Goal: Browse casually

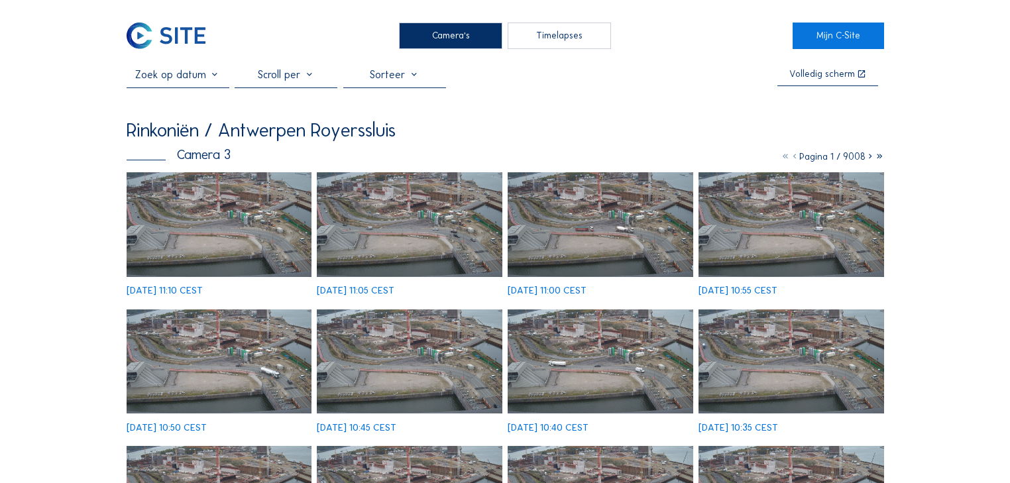
click at [228, 196] on img at bounding box center [220, 224] width 186 height 104
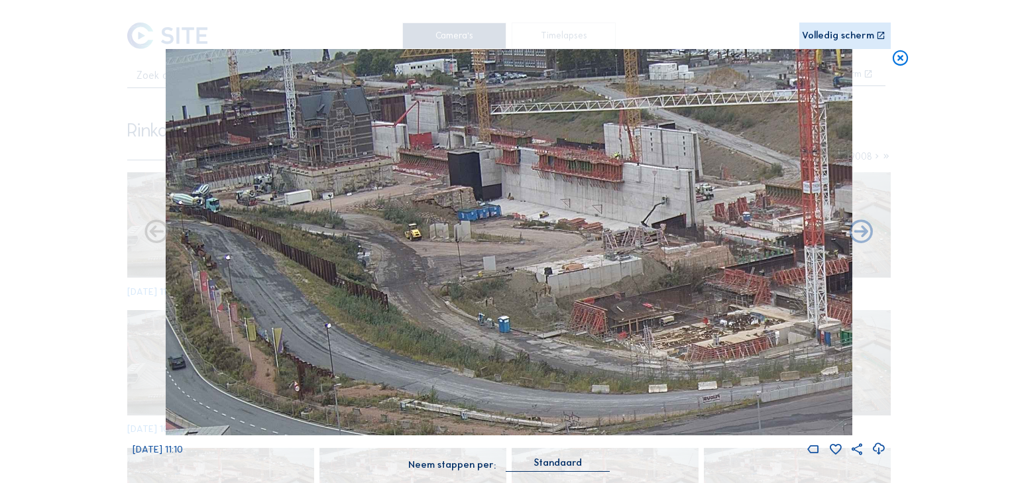
drag, startPoint x: 365, startPoint y: 201, endPoint x: 396, endPoint y: 218, distance: 35.6
click at [396, 218] on img at bounding box center [509, 242] width 687 height 386
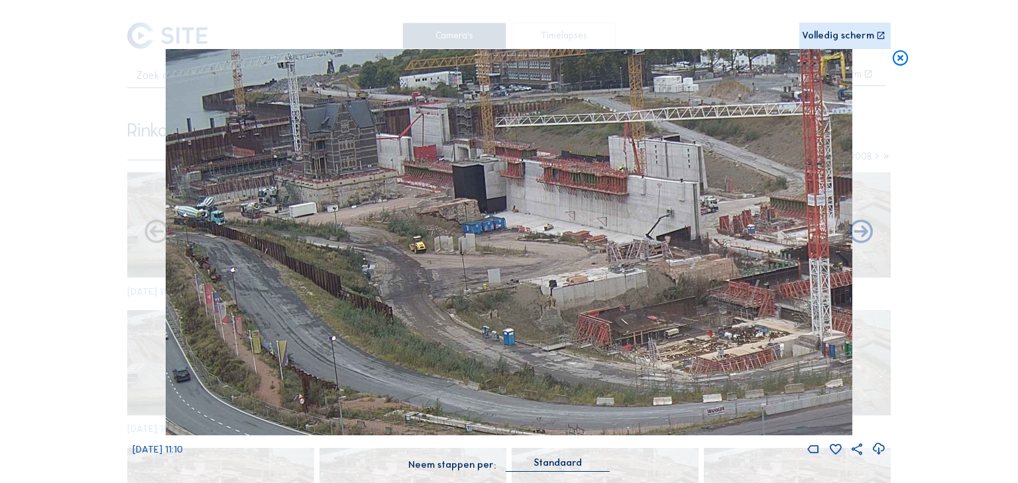
drag, startPoint x: 350, startPoint y: 211, endPoint x: 355, endPoint y: 224, distance: 13.4
click at [355, 224] on img at bounding box center [509, 242] width 687 height 386
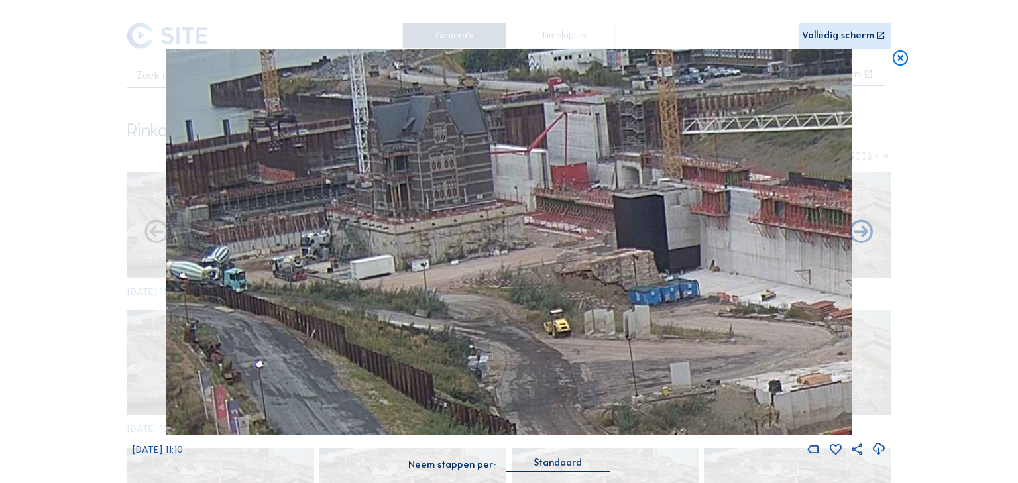
drag, startPoint x: 341, startPoint y: 165, endPoint x: 412, endPoint y: 190, distance: 75.3
click at [412, 190] on img at bounding box center [509, 242] width 687 height 386
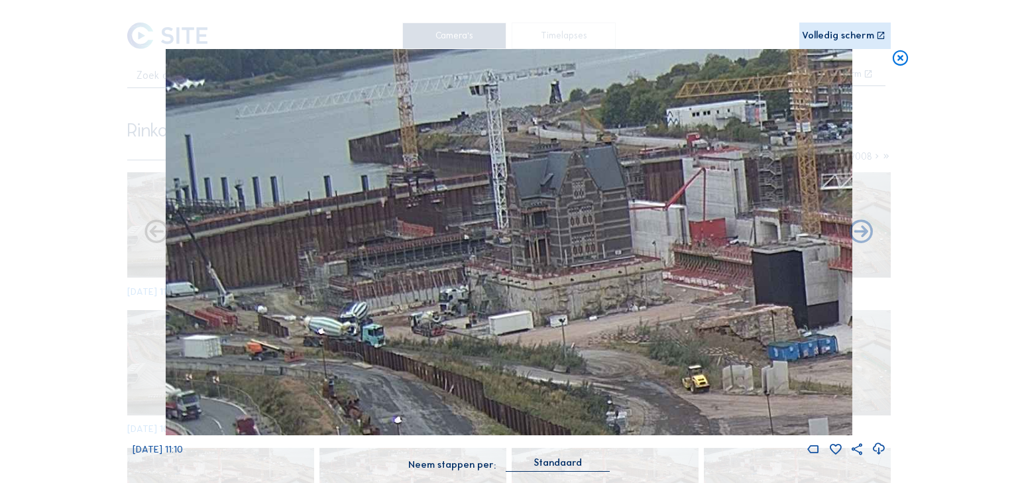
drag, startPoint x: 410, startPoint y: 192, endPoint x: 738, endPoint y: 247, distance: 332.8
click at [738, 247] on img at bounding box center [509, 242] width 687 height 386
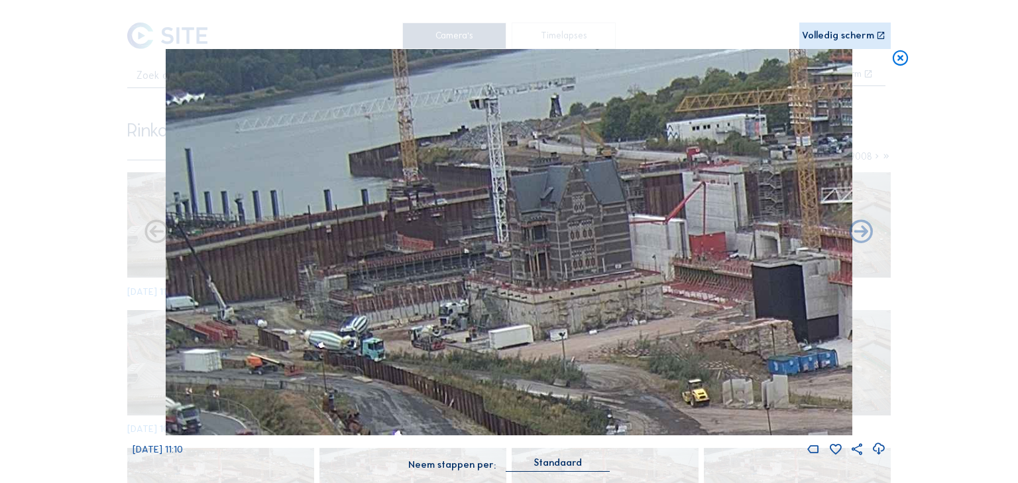
drag, startPoint x: 418, startPoint y: 280, endPoint x: 498, endPoint y: 294, distance: 82.1
click at [498, 294] on img at bounding box center [509, 242] width 687 height 386
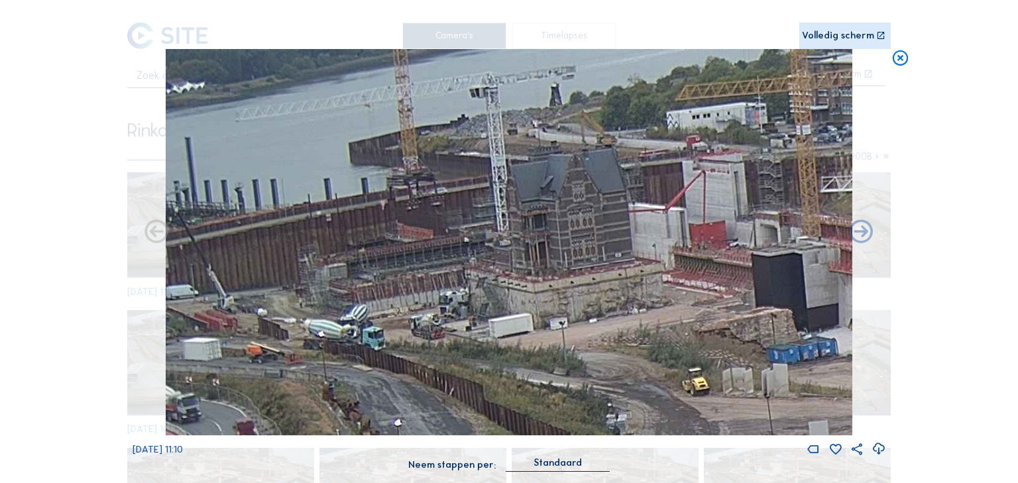
drag, startPoint x: 406, startPoint y: 296, endPoint x: 507, endPoint y: 282, distance: 102.4
click at [507, 282] on img at bounding box center [509, 242] width 687 height 386
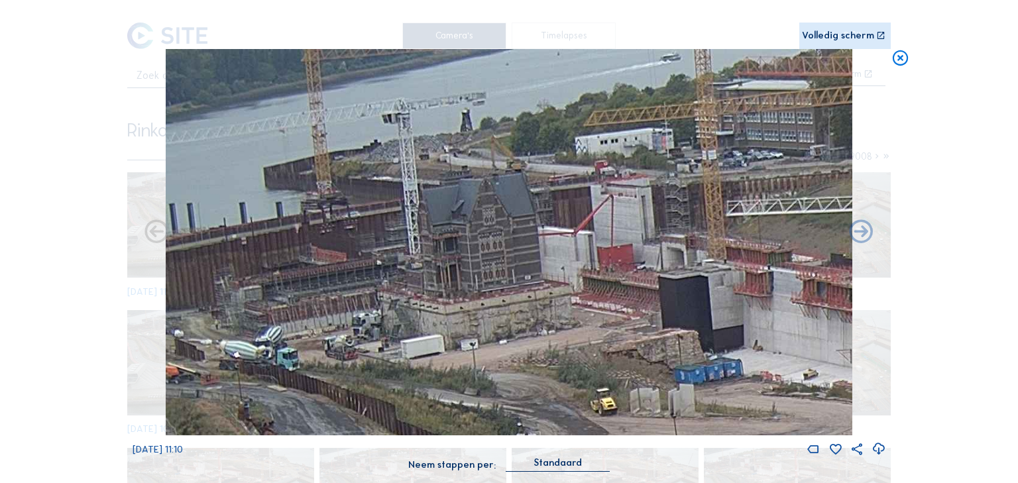
drag, startPoint x: 632, startPoint y: 196, endPoint x: 549, endPoint y: 260, distance: 105.0
click at [549, 260] on img at bounding box center [509, 242] width 687 height 386
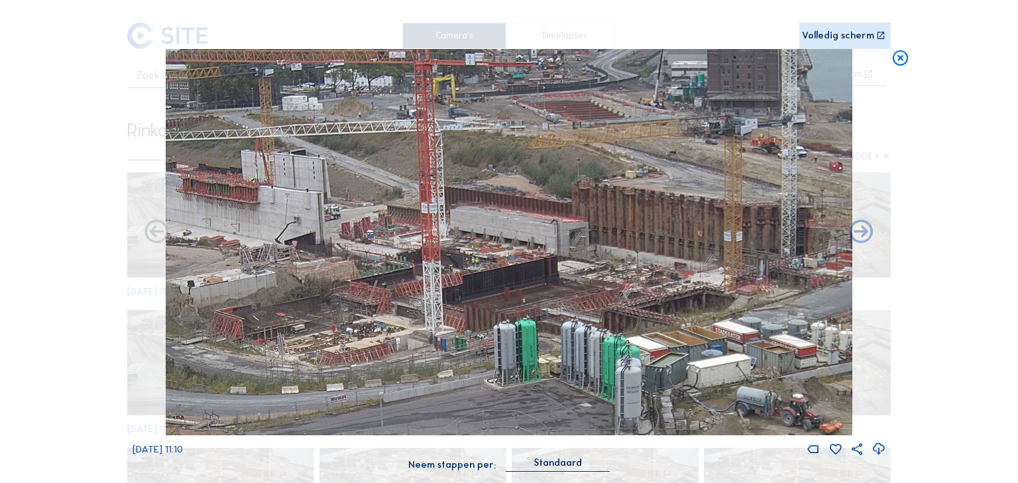
drag, startPoint x: 736, startPoint y: 255, endPoint x: 399, endPoint y: 288, distance: 339.0
click at [399, 288] on img at bounding box center [509, 242] width 687 height 386
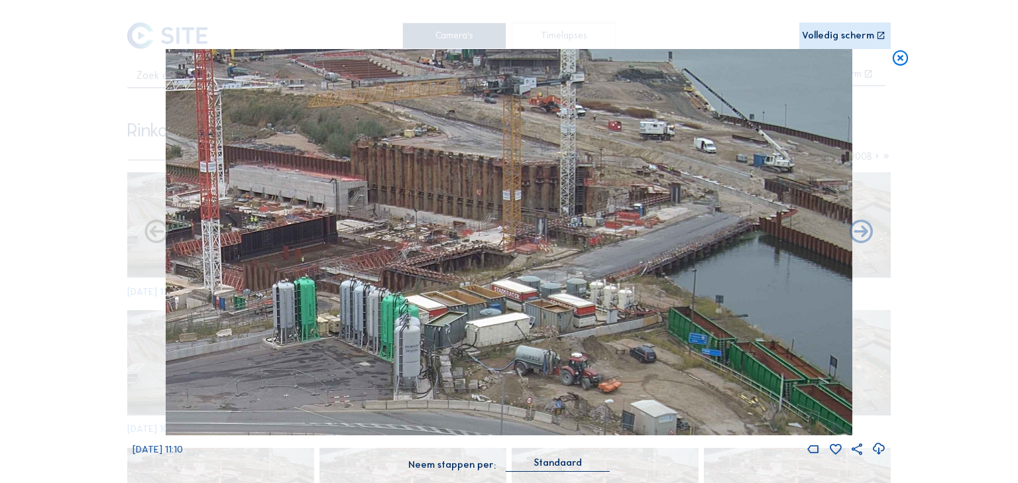
drag, startPoint x: 555, startPoint y: 268, endPoint x: 334, endPoint y: 227, distance: 225.2
click at [334, 227] on img at bounding box center [509, 242] width 687 height 386
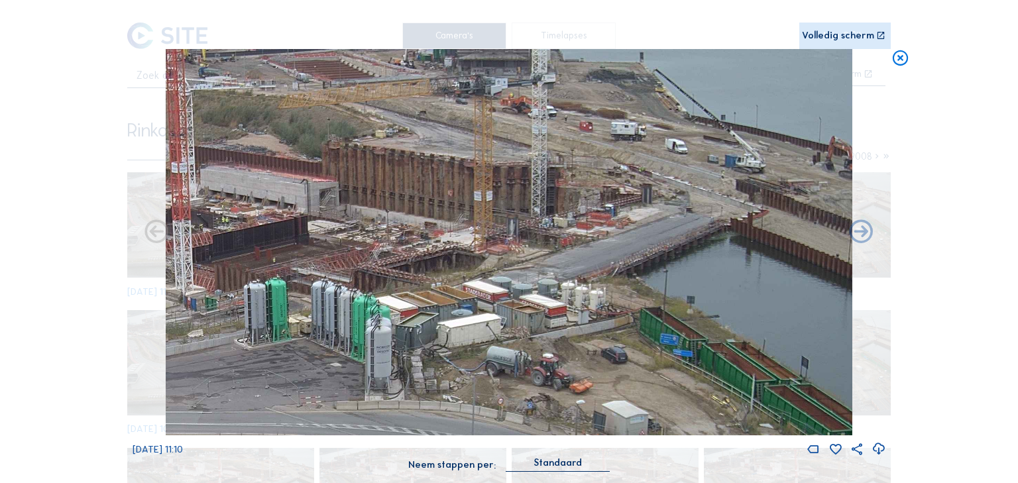
drag, startPoint x: 477, startPoint y: 241, endPoint x: 282, endPoint y: 241, distance: 194.9
click at [282, 241] on img at bounding box center [509, 242] width 687 height 386
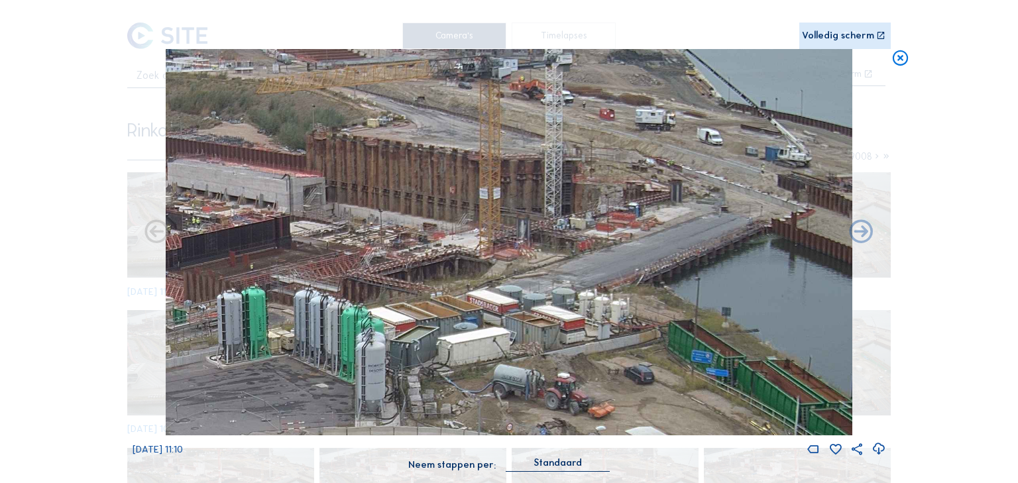
drag, startPoint x: 445, startPoint y: 244, endPoint x: 194, endPoint y: 329, distance: 265.2
click at [194, 329] on img at bounding box center [509, 242] width 687 height 386
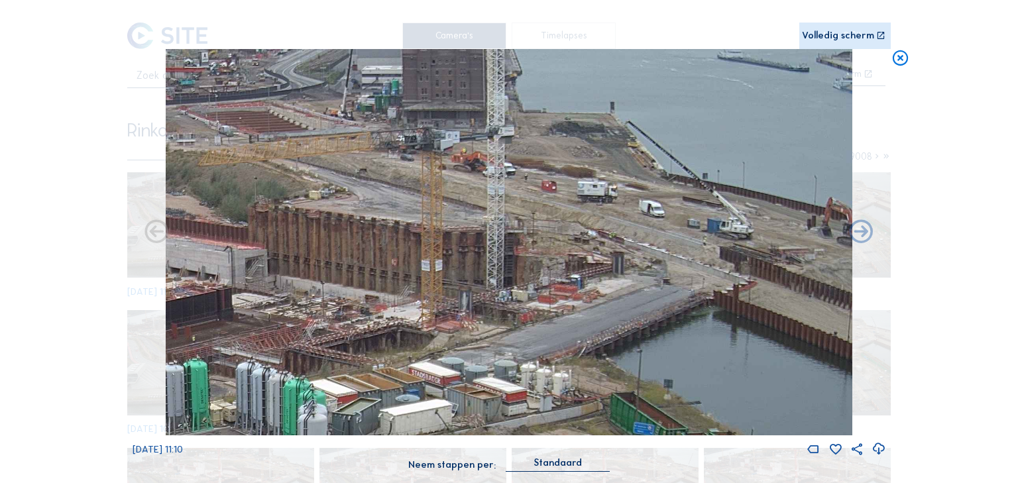
drag, startPoint x: 634, startPoint y: 220, endPoint x: 477, endPoint y: 356, distance: 207.2
click at [477, 356] on img at bounding box center [509, 242] width 687 height 386
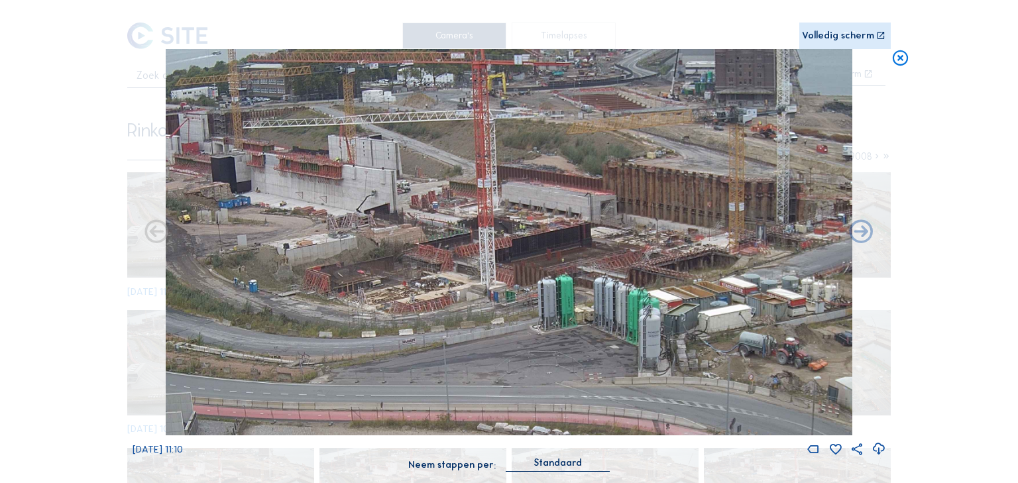
drag, startPoint x: 465, startPoint y: 246, endPoint x: 656, endPoint y: 310, distance: 201.4
click at [656, 310] on img at bounding box center [509, 242] width 687 height 386
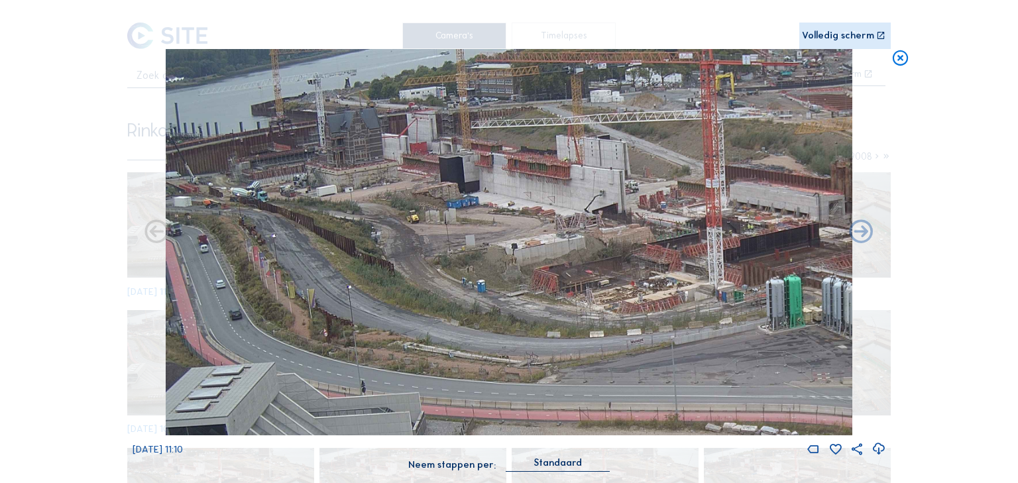
drag, startPoint x: 317, startPoint y: 223, endPoint x: 625, endPoint y: 308, distance: 319.7
click at [625, 308] on img at bounding box center [509, 242] width 687 height 386
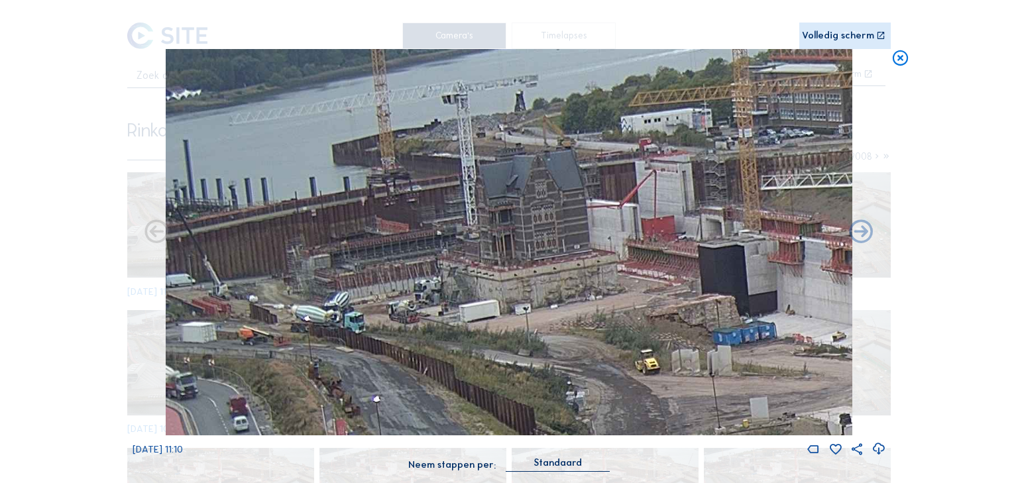
drag, startPoint x: 345, startPoint y: 203, endPoint x: 489, endPoint y: 314, distance: 182.0
click at [489, 314] on img at bounding box center [509, 242] width 687 height 386
